Goal: Information Seeking & Learning: Learn about a topic

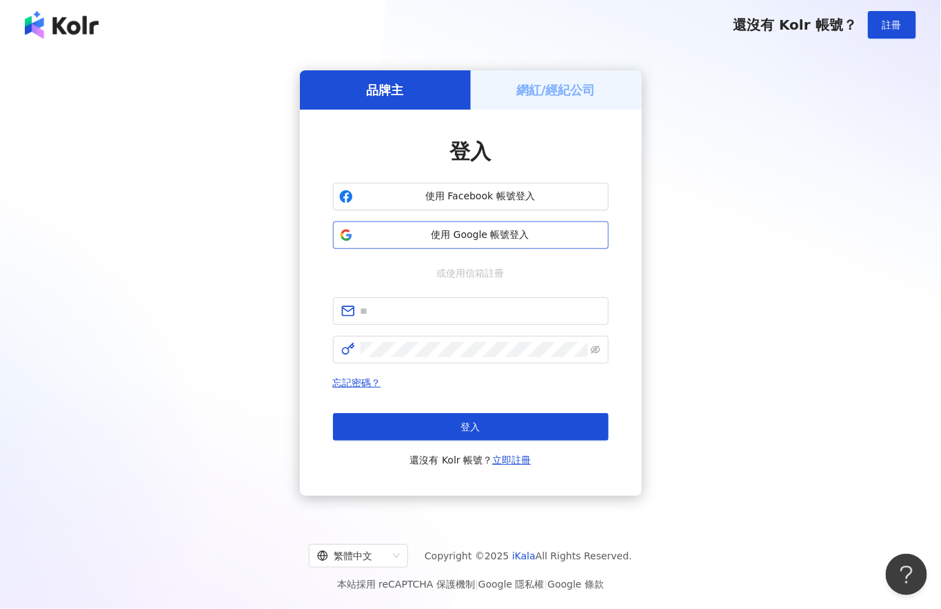
click at [576, 241] on span "使用 Google 帳號登入" at bounding box center [481, 235] width 244 height 14
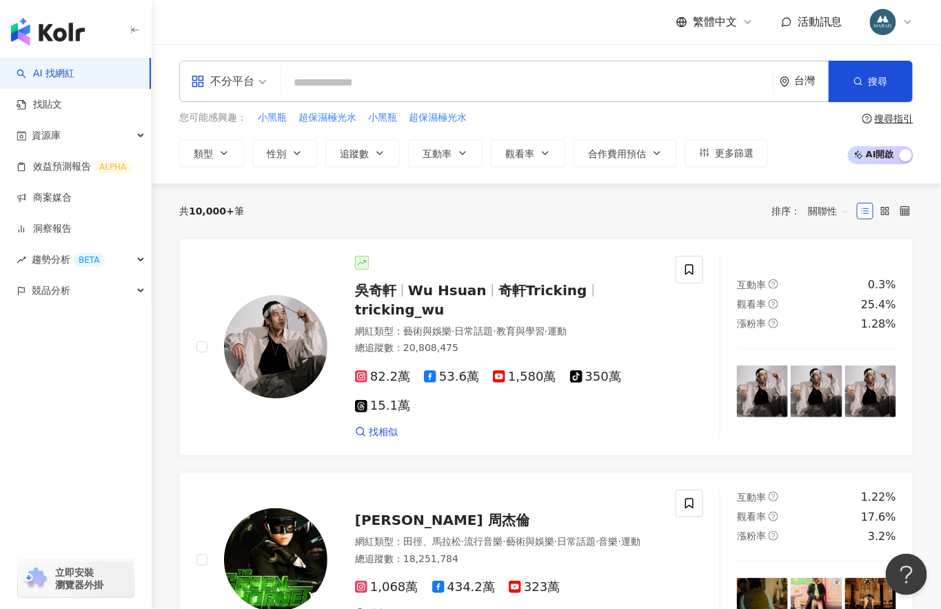
click at [419, 88] on input "search" at bounding box center [527, 83] width 482 height 26
type input "*"
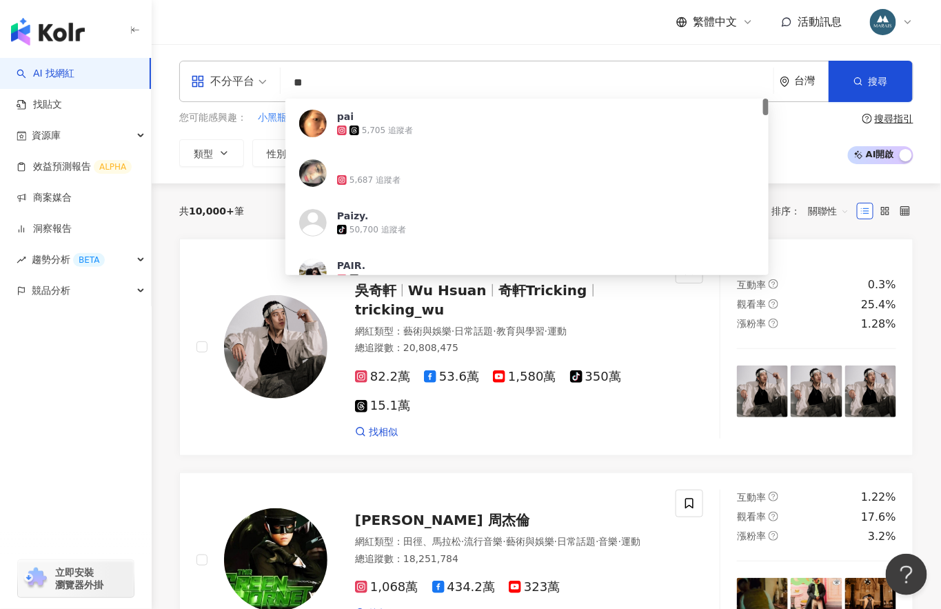
type input "*"
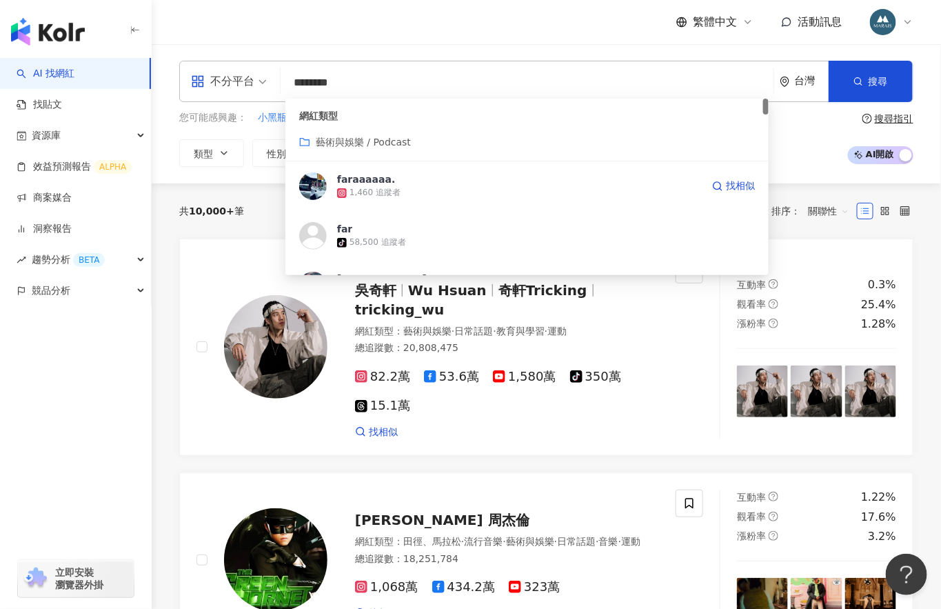
type input "*********"
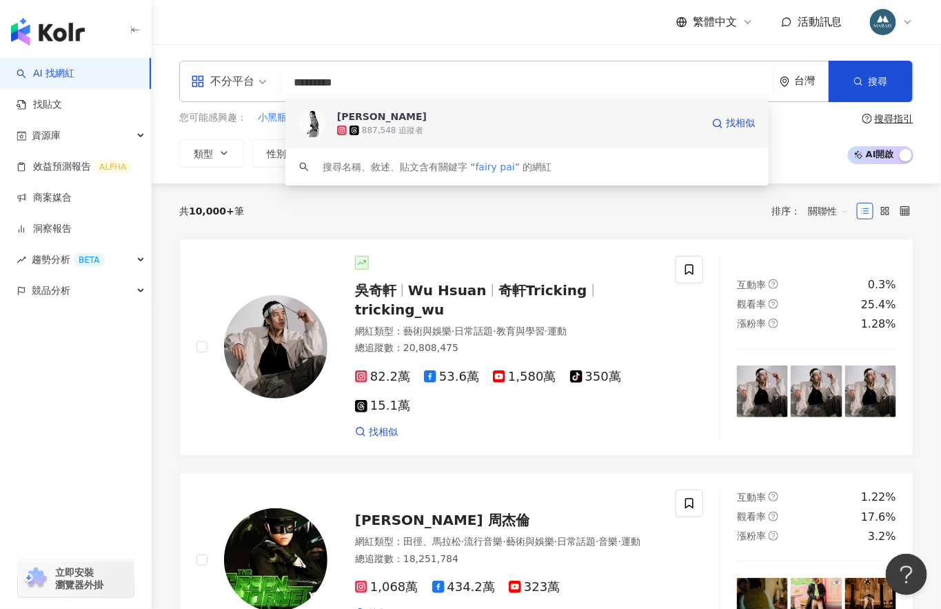
click at [442, 121] on span "[PERSON_NAME]" at bounding box center [519, 117] width 365 height 14
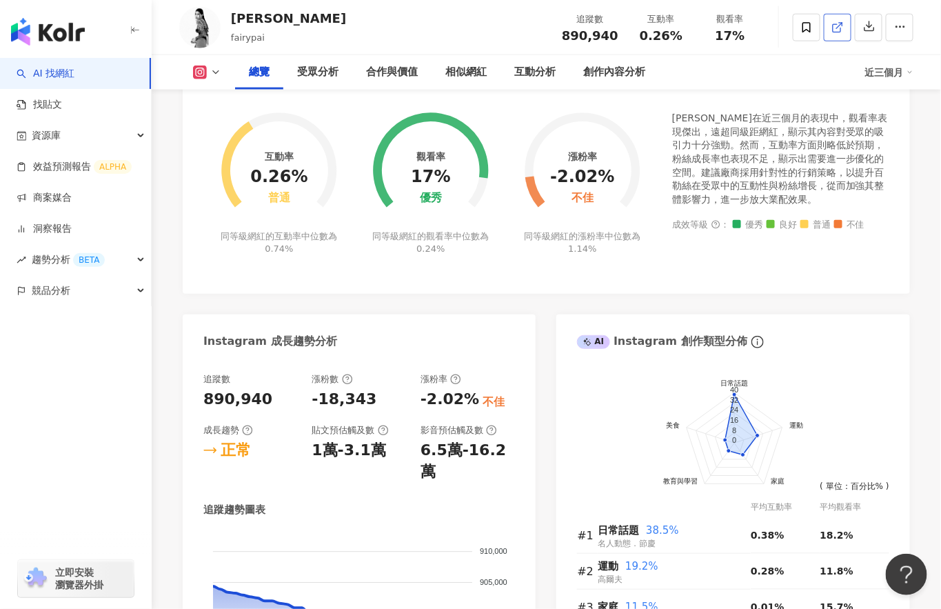
scroll to position [515, 0]
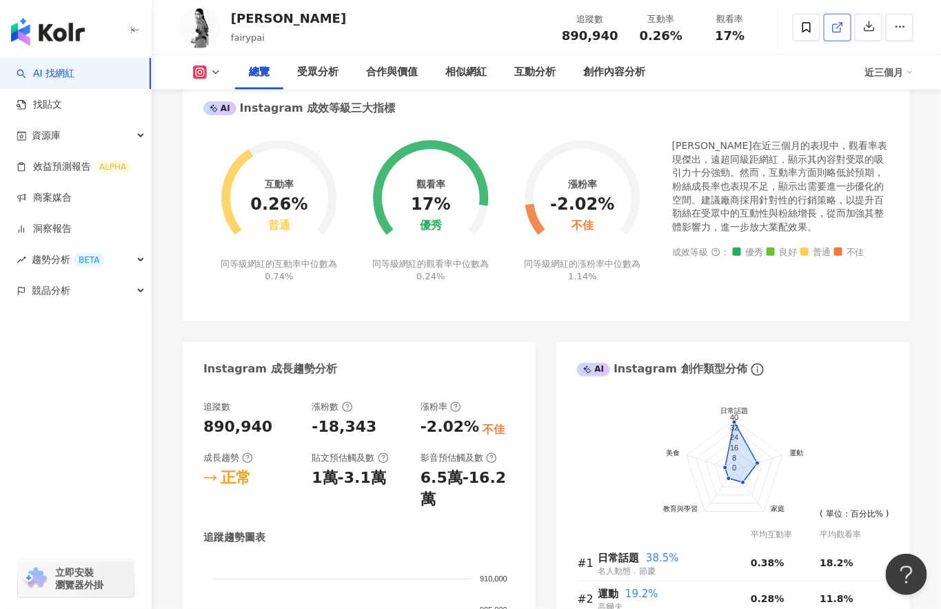
click at [839, 37] on link at bounding box center [838, 28] width 28 height 28
